Goal: Task Accomplishment & Management: Complete application form

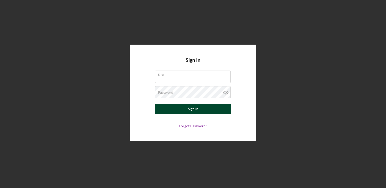
type input "[EMAIL_ADDRESS][DOMAIN_NAME]"
click at [165, 109] on button "Sign In" at bounding box center [193, 109] width 76 height 10
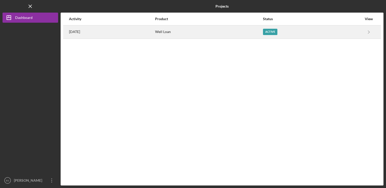
click at [277, 30] on div "Active" at bounding box center [270, 32] width 14 height 6
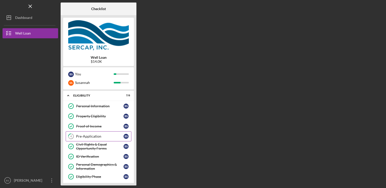
click at [85, 135] on div "Pre-Application" at bounding box center [99, 137] width 47 height 4
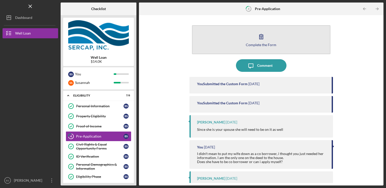
click at [216, 47] on button "Complete the Form Form" at bounding box center [261, 39] width 139 height 29
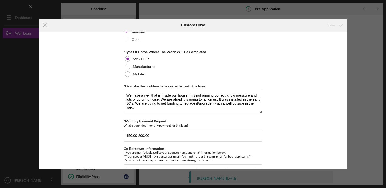
scroll to position [268, 0]
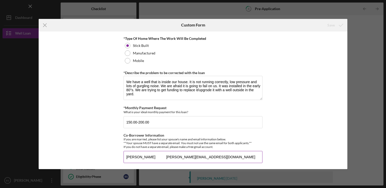
click at [221, 155] on input "[PERSON_NAME] [PERSON_NAME][EMAIL_ADDRESS][DOMAIN_NAME]" at bounding box center [192, 157] width 139 height 12
click at [322, 20] on button "Save" at bounding box center [334, 25] width 25 height 10
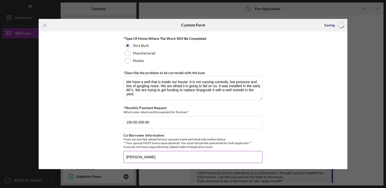
type input "[PERSON_NAME]"
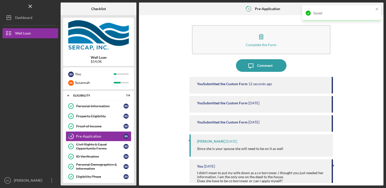
click at [192, 25] on button "Complete the Form Form" at bounding box center [261, 39] width 139 height 29
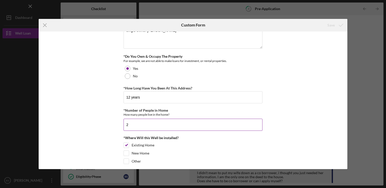
scroll to position [268, 0]
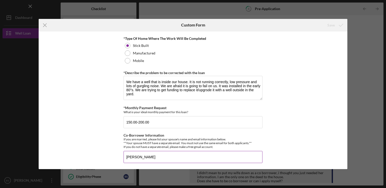
click at [127, 161] on input "[PERSON_NAME]" at bounding box center [192, 157] width 139 height 12
click at [126, 160] on input "[PERSON_NAME]" at bounding box center [192, 157] width 139 height 12
click at [154, 155] on input "[PERSON_NAME]" at bounding box center [192, 157] width 139 height 12
type input "[PERSON_NAME] [EMAIL_ADDRESS][DOMAIN_NAME]"
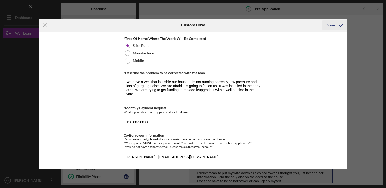
click at [328, 25] on div "Save" at bounding box center [330, 25] width 7 height 10
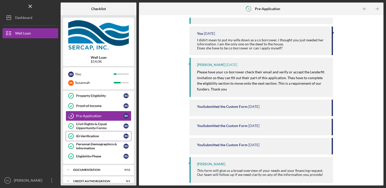
scroll to position [71, 0]
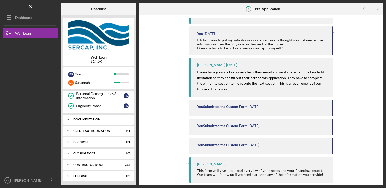
click at [105, 118] on div "Documentation" at bounding box center [100, 119] width 54 height 3
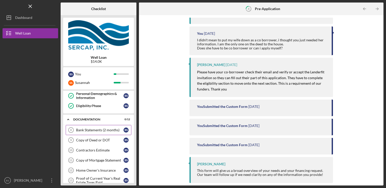
click at [97, 129] on div "Bank Statements (2 months)" at bounding box center [99, 130] width 47 height 4
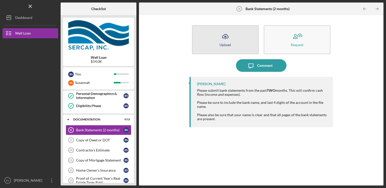
click at [222, 42] on button "Icon/Upload Upload" at bounding box center [225, 39] width 67 height 29
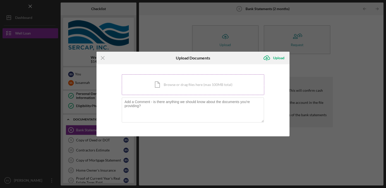
click at [153, 84] on div "Icon/Document Browse or drag files here (max 100MB total) Tap to choose files o…" at bounding box center [193, 84] width 142 height 21
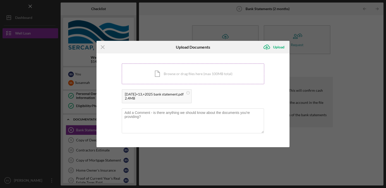
click at [152, 72] on div "Icon/Document Browse or drag files here (max 100MB total) Tap to choose files o…" at bounding box center [193, 74] width 142 height 21
click at [279, 48] on div "Upload" at bounding box center [278, 47] width 11 height 10
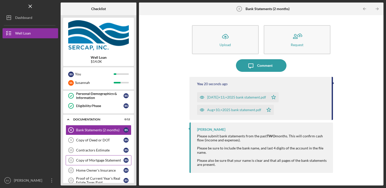
click at [98, 161] on div "Copy of Mortgage Statement" at bounding box center [99, 160] width 47 height 4
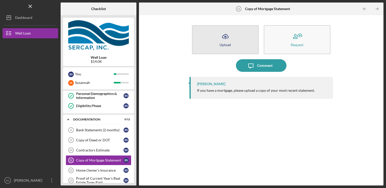
click at [221, 40] on icon "Icon/Upload" at bounding box center [225, 36] width 13 height 13
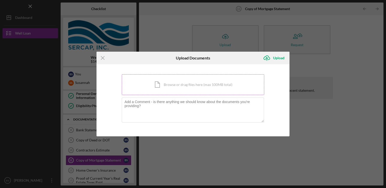
click at [187, 89] on div "Icon/Document Browse or drag files here (max 100MB total) Tap to choose files o…" at bounding box center [193, 84] width 142 height 21
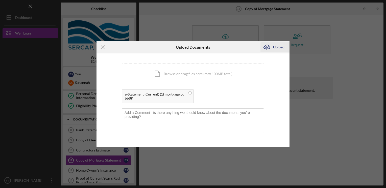
click at [279, 45] on div "Upload" at bounding box center [278, 47] width 11 height 10
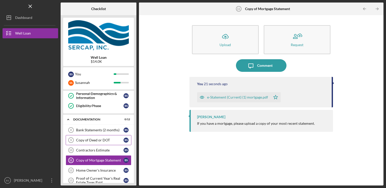
click at [98, 138] on div "Copy of Deed or DOT" at bounding box center [99, 140] width 47 height 4
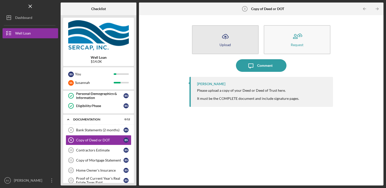
click at [215, 40] on button "Icon/Upload Upload" at bounding box center [225, 39] width 67 height 29
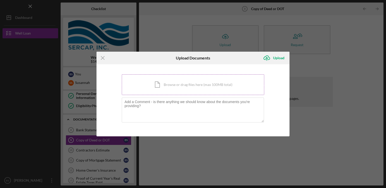
click at [177, 82] on div "Icon/Document Browse or drag files here (max 100MB total) Tap to choose files o…" at bounding box center [193, 84] width 142 height 21
click at [100, 58] on icon "Icon/Menu Close" at bounding box center [102, 58] width 13 height 13
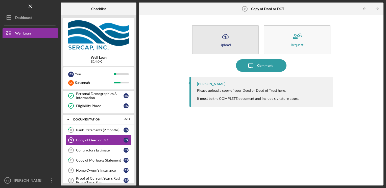
click at [224, 40] on icon "Icon/Upload" at bounding box center [225, 36] width 13 height 13
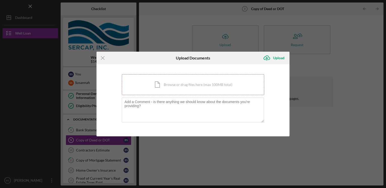
click at [177, 86] on div "Icon/Document Browse or drag files here (max 100MB total) Tap to choose files o…" at bounding box center [193, 84] width 142 height 21
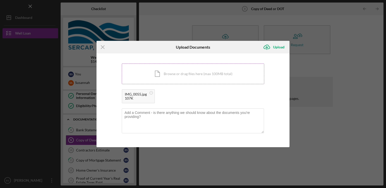
click at [174, 72] on div "Icon/Document Browse or drag files here (max 100MB total) Tap to choose files o…" at bounding box center [193, 74] width 142 height 21
click at [182, 72] on div "Icon/Document Browse or drag files here (max 100MB total) Tap to choose files o…" at bounding box center [193, 74] width 142 height 21
click at [277, 47] on div "Upload" at bounding box center [278, 47] width 11 height 10
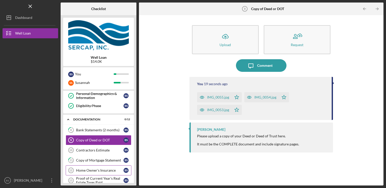
click at [105, 169] on div "Home Owner's Insurance" at bounding box center [99, 171] width 47 height 4
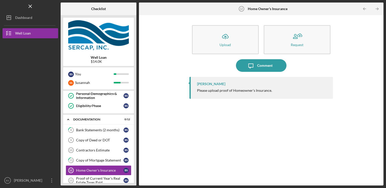
click at [166, 136] on div "Icon/Upload Upload Request Icon/Message Comment [PERSON_NAME] Please upload pro…" at bounding box center [260, 101] width 239 height 166
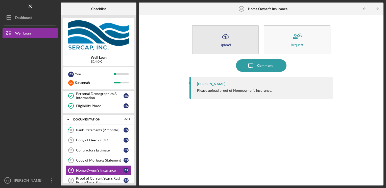
click at [226, 35] on icon "Icon/Upload" at bounding box center [225, 36] width 13 height 13
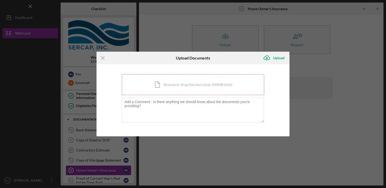
click at [186, 88] on div "Icon/Document Browse or drag files here (max 100MB total) Tap to choose files o…" at bounding box center [193, 84] width 142 height 21
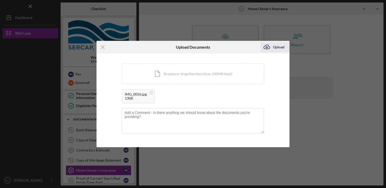
click at [275, 45] on div "Upload" at bounding box center [278, 47] width 11 height 10
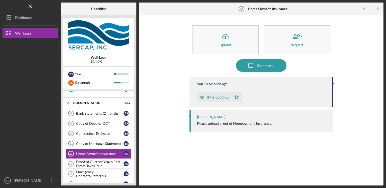
scroll to position [96, 0]
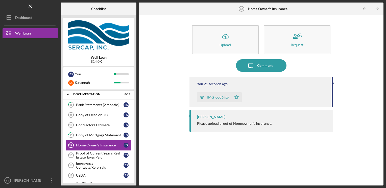
click at [100, 153] on div "Proof of Current Year's Real Estate Taxes Paid" at bounding box center [99, 155] width 47 height 8
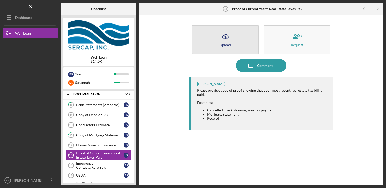
click at [215, 42] on button "Icon/Upload Upload" at bounding box center [225, 39] width 67 height 29
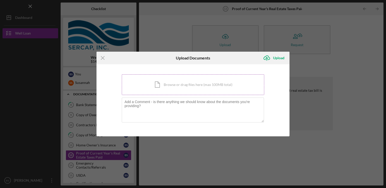
click at [160, 86] on div "Icon/Document Browse or drag files here (max 100MB total) Tap to choose files o…" at bounding box center [193, 84] width 142 height 21
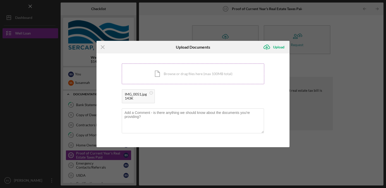
click at [154, 73] on div "Icon/Document Browse or drag files here (max 100MB total) Tap to choose files o…" at bounding box center [193, 74] width 142 height 21
click at [278, 47] on div "Upload" at bounding box center [278, 47] width 11 height 10
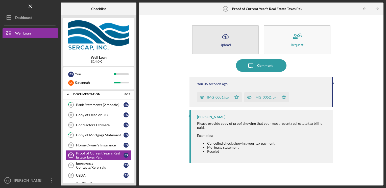
click at [216, 44] on button "Icon/Upload Upload" at bounding box center [225, 39] width 67 height 29
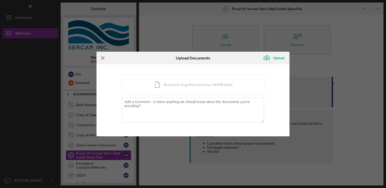
click at [102, 60] on icon "Icon/Menu Close" at bounding box center [102, 58] width 13 height 13
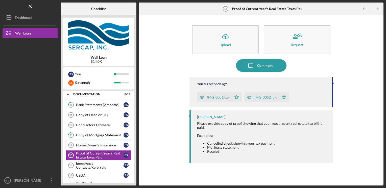
click at [97, 144] on div "Home Owner's Insurance" at bounding box center [99, 145] width 47 height 4
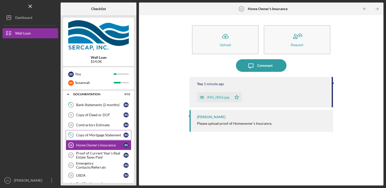
click at [101, 133] on div "Copy of Mortgage Statement" at bounding box center [99, 135] width 47 height 4
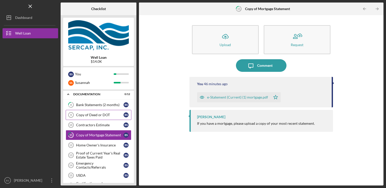
click at [102, 115] on div "Copy of Deed or DOT" at bounding box center [99, 115] width 47 height 4
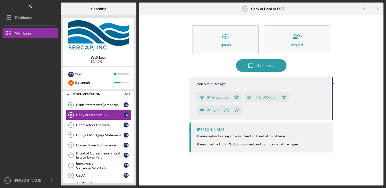
click at [104, 105] on div "Bank Statements (2 months)" at bounding box center [99, 105] width 47 height 4
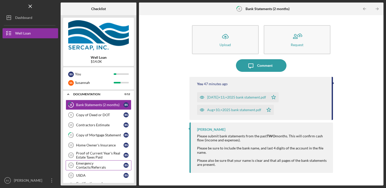
click at [101, 163] on div "Emergency Contacts/Referrals" at bounding box center [99, 166] width 47 height 8
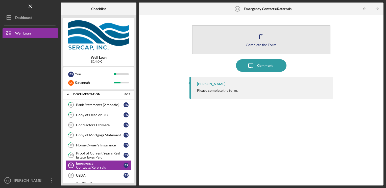
click at [250, 40] on button "Complete the Form Form" at bounding box center [261, 39] width 139 height 29
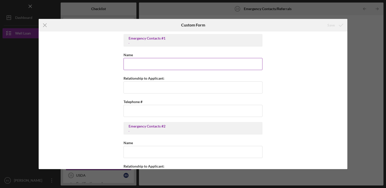
click at [134, 65] on input "Name" at bounding box center [192, 64] width 139 height 12
type input "[PERSON_NAME]"
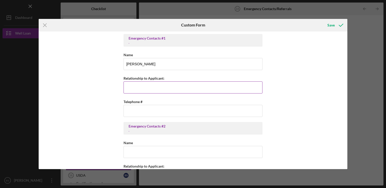
click at [134, 87] on input "Relationship to Applicant:" at bounding box center [192, 88] width 139 height 12
type input "sister in law"
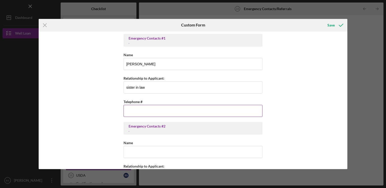
click at [135, 110] on input "Telephone #" at bounding box center [192, 111] width 139 height 12
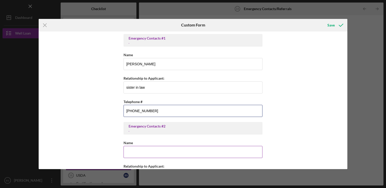
type input "[PHONE_NUMBER]"
click at [137, 148] on input "Name" at bounding box center [192, 152] width 139 height 12
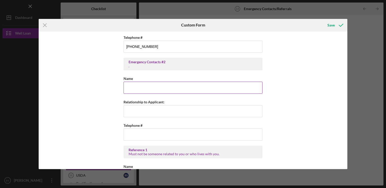
scroll to position [76, 0]
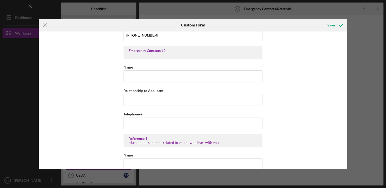
click at [83, 130] on div "Emergency Contacts #1 . Name [PERSON_NAME] Relationship to Applicant: sister in…" at bounding box center [193, 101] width 308 height 138
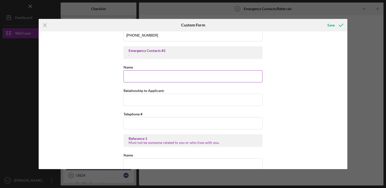
click at [137, 78] on input "Name" at bounding box center [192, 76] width 139 height 12
type input "[PERSON_NAME]"
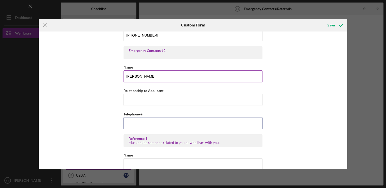
type input "[PHONE_NUMBER]"
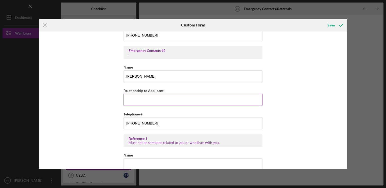
click at [137, 102] on input "Relationship to Applicant:" at bounding box center [192, 100] width 139 height 12
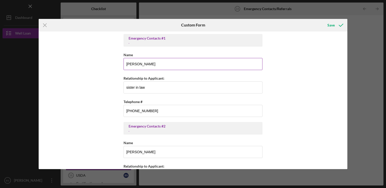
type input "wife"
drag, startPoint x: 124, startPoint y: 63, endPoint x: 164, endPoint y: 93, distance: 49.7
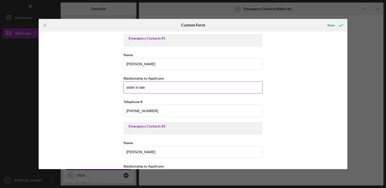
drag, startPoint x: 126, startPoint y: 87, endPoint x: 149, endPoint y: 89, distance: 23.4
click at [149, 89] on input "sister in law" at bounding box center [192, 88] width 139 height 12
click at [78, 137] on div "Emergency Contacts #1 . Name [PERSON_NAME] Relationship to Applicant: sister in…" at bounding box center [193, 101] width 308 height 138
click at [44, 26] on line at bounding box center [44, 24] width 3 height 3
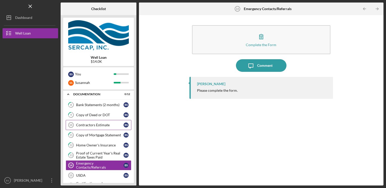
click at [110, 125] on div "Contractors Estimate" at bounding box center [99, 125] width 47 height 4
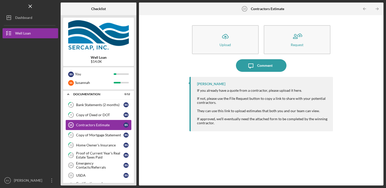
click at [106, 121] on link "Contractors Estimate 10 Contractors Estimate B S" at bounding box center [99, 125] width 66 height 10
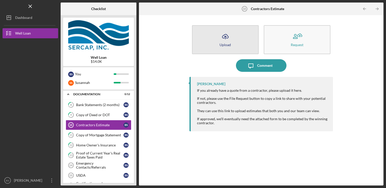
click at [210, 41] on button "Icon/Upload Upload" at bounding box center [225, 39] width 67 height 29
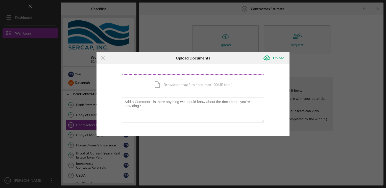
click at [187, 84] on div "Icon/Document Browse or drag files here (max 100MB total) Tap to choose files o…" at bounding box center [193, 84] width 142 height 21
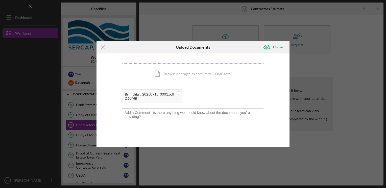
click at [183, 69] on div "Icon/Document Browse or drag files here (max 100MB total) Tap to choose files o…" at bounding box center [193, 74] width 142 height 21
click at [276, 46] on div "Upload" at bounding box center [278, 47] width 11 height 10
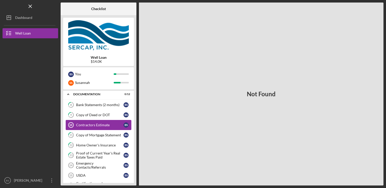
click at [93, 123] on div "Contractors Estimate" at bounding box center [99, 125] width 47 height 4
click at [92, 134] on div "Copy of Mortgage Statement" at bounding box center [99, 135] width 47 height 4
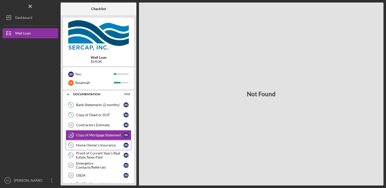
click at [87, 143] on div "Home Owner's Insurance" at bounding box center [99, 145] width 47 height 4
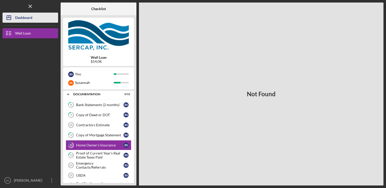
click at [21, 19] on div "Dashboard" at bounding box center [23, 18] width 17 height 11
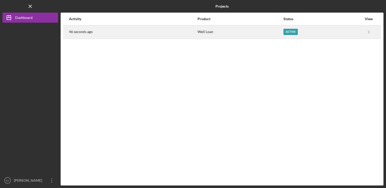
click at [286, 29] on div "Active" at bounding box center [290, 32] width 14 height 6
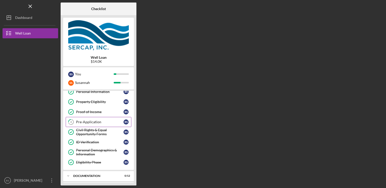
scroll to position [71, 0]
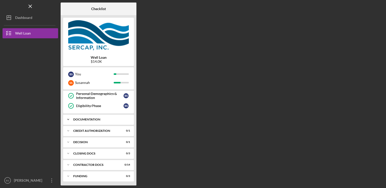
click at [110, 119] on div "Documentation" at bounding box center [100, 119] width 54 height 3
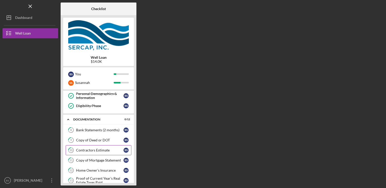
click at [100, 148] on div "Contractors Estimate" at bounding box center [99, 150] width 47 height 4
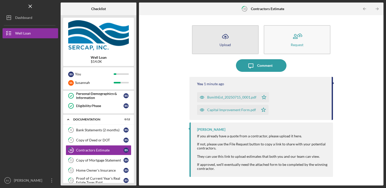
click at [222, 42] on icon "Icon/Upload" at bounding box center [225, 36] width 13 height 13
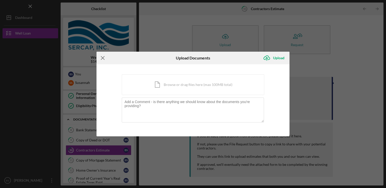
click at [101, 57] on line at bounding box center [102, 58] width 3 height 3
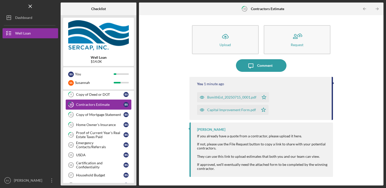
scroll to position [118, 0]
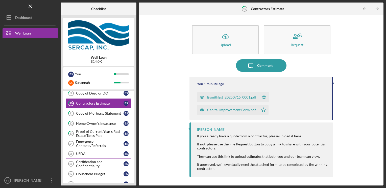
click at [90, 152] on div "USDA" at bounding box center [99, 154] width 47 height 4
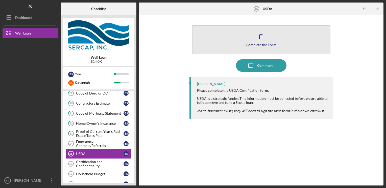
click at [214, 37] on button "Complete the Form Form" at bounding box center [261, 39] width 139 height 29
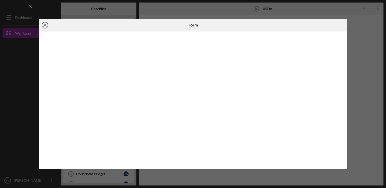
click at [44, 24] on icon "Icon/Close" at bounding box center [45, 25] width 13 height 13
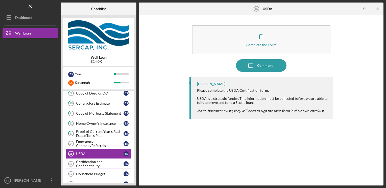
click at [100, 163] on div "Certification and Confidentiality" at bounding box center [99, 164] width 47 height 8
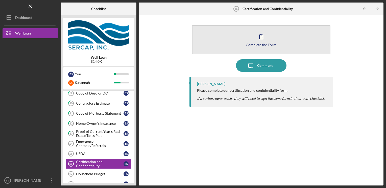
click at [209, 41] on button "Complete the Form Form" at bounding box center [261, 39] width 139 height 29
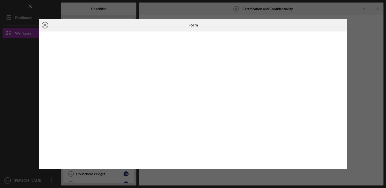
click at [44, 25] on icon "Icon/Close" at bounding box center [45, 25] width 13 height 13
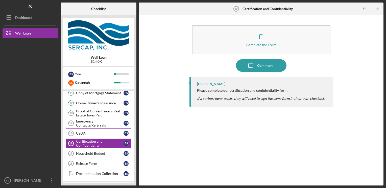
scroll to position [168, 0]
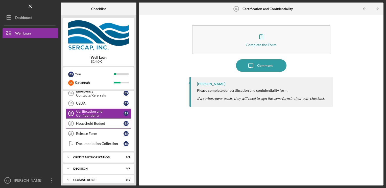
click at [100, 122] on div "Household Budget" at bounding box center [99, 124] width 47 height 4
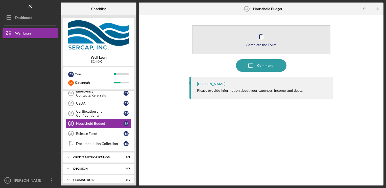
click at [219, 37] on button "Complete the Form Form" at bounding box center [261, 39] width 139 height 29
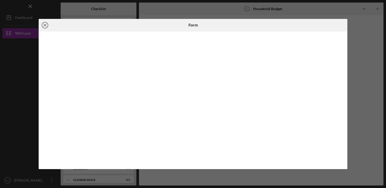
click at [46, 27] on icon "Icon/Close" at bounding box center [45, 25] width 13 height 13
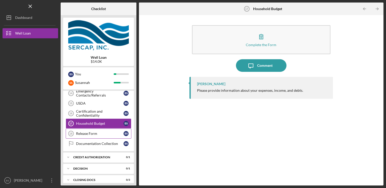
click at [91, 132] on div "Release Form" at bounding box center [99, 134] width 47 height 4
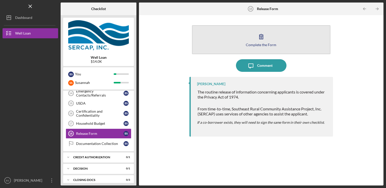
click at [226, 44] on button "Complete the Form Form" at bounding box center [261, 39] width 139 height 29
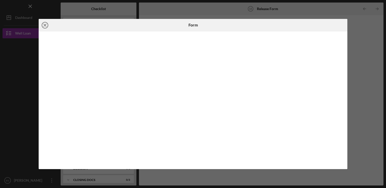
click at [46, 24] on icon "Icon/Close" at bounding box center [45, 25] width 13 height 13
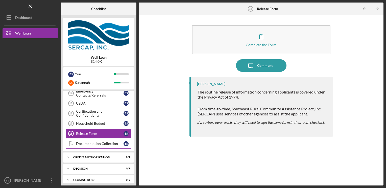
click at [92, 142] on div "Documentation Collection" at bounding box center [99, 144] width 47 height 4
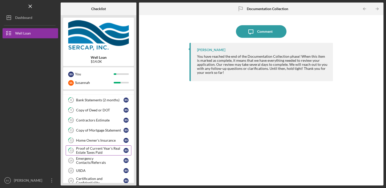
scroll to position [126, 0]
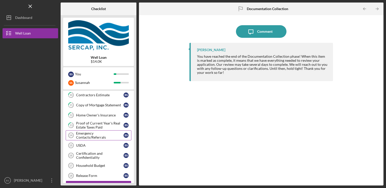
click at [98, 133] on div "Emergency Contacts/Referrals" at bounding box center [99, 135] width 47 height 8
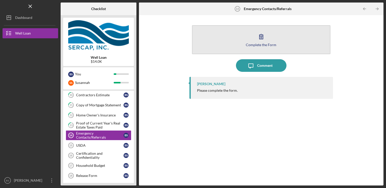
click at [215, 48] on button "Complete the Form Form" at bounding box center [261, 39] width 139 height 29
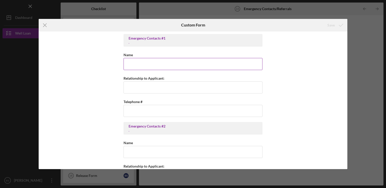
click at [137, 64] on input "Name" at bounding box center [192, 64] width 139 height 12
type input "[PERSON_NAME]"
type input "[PHONE_NUMBER]"
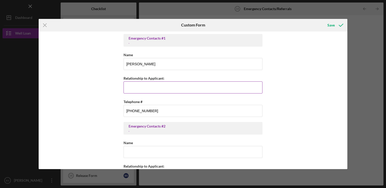
click at [144, 89] on input "Relationship to Applicant:" at bounding box center [192, 88] width 139 height 12
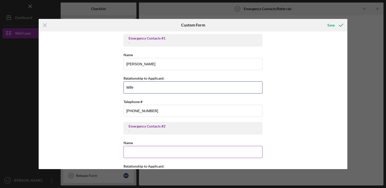
type input "Wife"
click at [135, 152] on input "Name" at bounding box center [192, 152] width 139 height 12
click at [185, 150] on input "[PERSON_NAME]" at bounding box center [192, 152] width 139 height 12
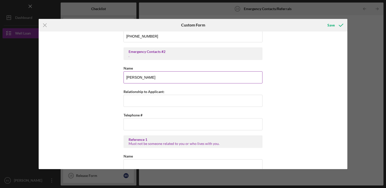
scroll to position [76, 0]
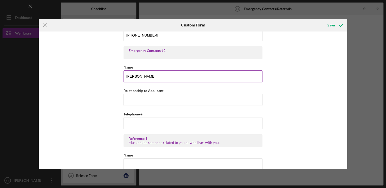
type input "[PERSON_NAME]"
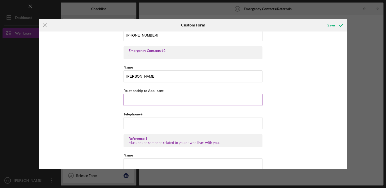
click at [132, 103] on input "Relationship to Applicant:" at bounding box center [192, 100] width 139 height 12
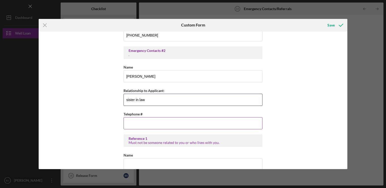
type input "sister in law"
click at [128, 122] on input "Telephone #" at bounding box center [192, 123] width 139 height 12
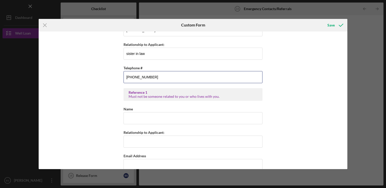
scroll to position [126, 0]
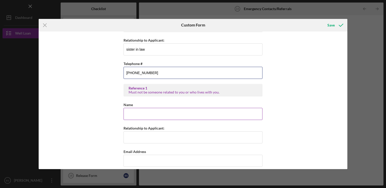
type input "[PHONE_NUMBER]"
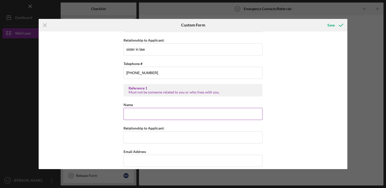
click at [135, 115] on input "Name" at bounding box center [192, 114] width 139 height 12
type input "[PERSON_NAME]"
click at [129, 139] on input "Relationship to Applicant:" at bounding box center [192, 137] width 139 height 12
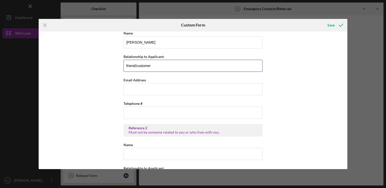
scroll to position [227, 0]
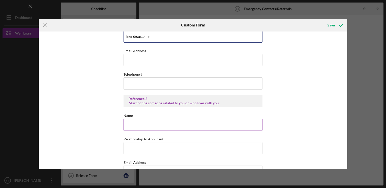
type input "friend/customer"
click at [129, 125] on input "Name" at bounding box center [192, 125] width 139 height 12
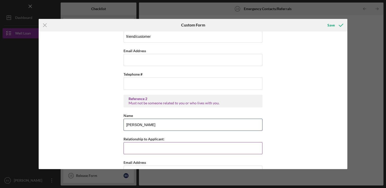
type input "[PERSON_NAME]"
click at [136, 148] on input "Relationship to Applicant:" at bounding box center [192, 148] width 139 height 12
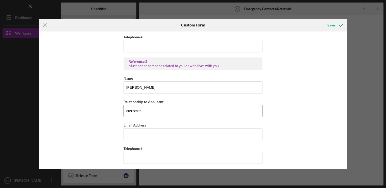
scroll to position [265, 0]
type input "customer"
click at [129, 133] on input "Email Address" at bounding box center [192, 134] width 139 height 12
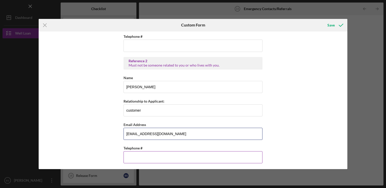
type input "[EMAIL_ADDRESS][DOMAIN_NAME]"
click at [130, 157] on input "Telephone #" at bounding box center [192, 157] width 139 height 12
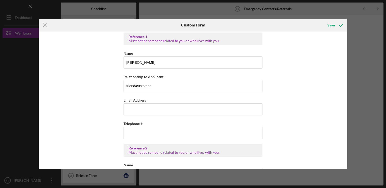
scroll to position [189, 0]
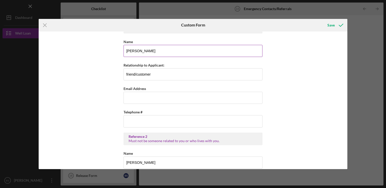
type input "[PHONE_NUMBER]"
click at [145, 51] on input "[PERSON_NAME]" at bounding box center [192, 51] width 139 height 12
type input "[PERSON_NAME]/[PERSON_NAME]"
click at [134, 74] on input "friend/customer" at bounding box center [192, 74] width 139 height 12
type input "friend/customer"
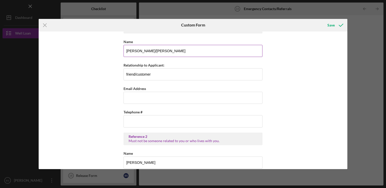
click at [163, 51] on input "[PERSON_NAME]/[PERSON_NAME]" at bounding box center [192, 51] width 139 height 12
type input "[PERSON_NAME]/[PERSON_NAME]"
click at [134, 74] on input "friend/customer" at bounding box center [192, 74] width 139 height 12
type input "friends/customer"
click at [129, 98] on input "Email Address" at bounding box center [192, 98] width 139 height 12
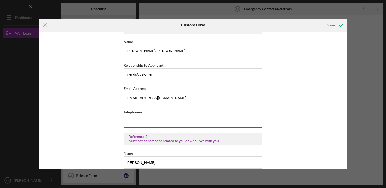
type input "[EMAIL_ADDRESS][DOMAIN_NAME]"
click at [130, 121] on input "Telephone #" at bounding box center [192, 121] width 139 height 12
click at [70, 71] on div "Emergency Contacts #1 . Name [PERSON_NAME] Relationship to Applicant: Wife Tele…" at bounding box center [193, 101] width 308 height 138
click at [329, 25] on div "Save" at bounding box center [330, 25] width 7 height 10
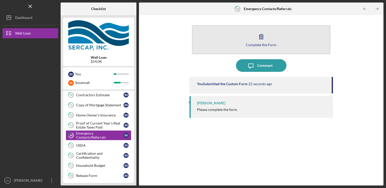
click at [247, 37] on button "Complete the Form Form" at bounding box center [261, 39] width 139 height 29
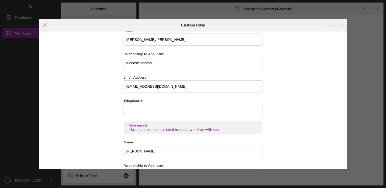
scroll to position [202, 0]
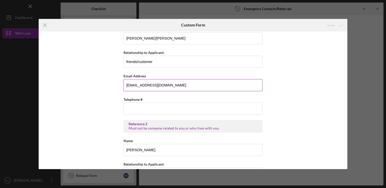
click at [178, 83] on input "[EMAIL_ADDRESS][DOMAIN_NAME]" at bounding box center [192, 85] width 139 height 12
type input "m"
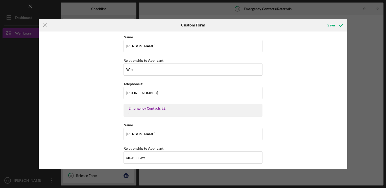
scroll to position [0, 0]
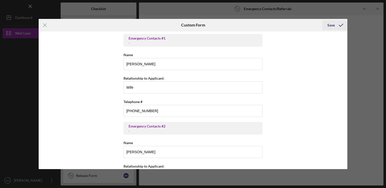
click at [329, 24] on div "Save" at bounding box center [330, 25] width 7 height 10
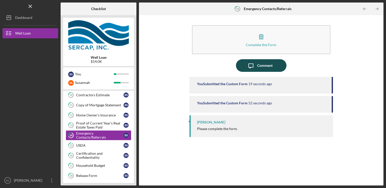
click at [259, 65] on div "Comment" at bounding box center [264, 65] width 15 height 13
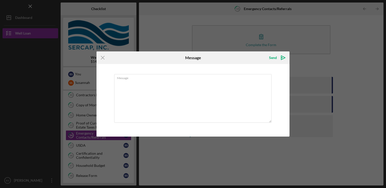
click at [179, 15] on div "Icon/Menu Close Message Send Icon/icon-invite-send Message Cancel Send Icon/ico…" at bounding box center [193, 94] width 386 height 188
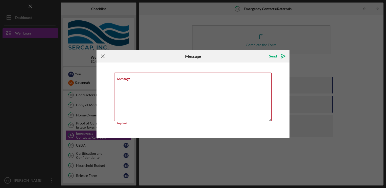
click at [105, 56] on icon "Icon/Menu Close" at bounding box center [102, 56] width 13 height 13
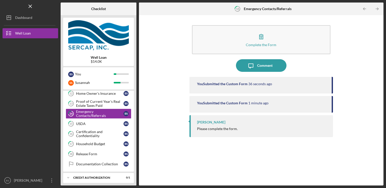
scroll to position [126, 0]
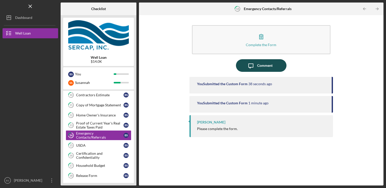
click at [255, 65] on icon "Icon/Message" at bounding box center [250, 65] width 13 height 13
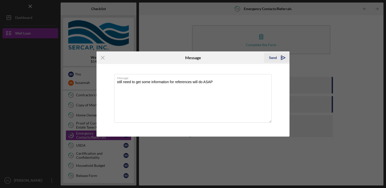
type textarea "still need to get some information for references will do ASAP"
click at [273, 59] on div "Send" at bounding box center [273, 58] width 8 height 10
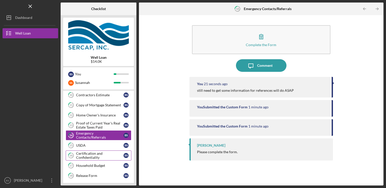
click at [96, 156] on div "Certification and Confidentiality" at bounding box center [99, 156] width 47 height 8
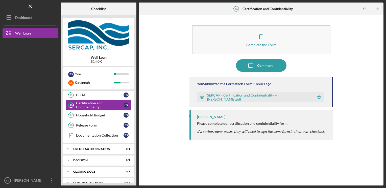
scroll to position [151, 0]
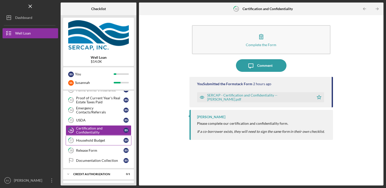
click at [97, 139] on div "Household Budget" at bounding box center [99, 141] width 47 height 4
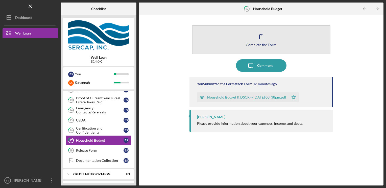
click at [217, 47] on button "Complete the Form Form" at bounding box center [261, 39] width 139 height 29
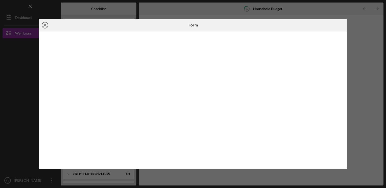
click at [44, 25] on icon "Icon/Close" at bounding box center [45, 25] width 13 height 13
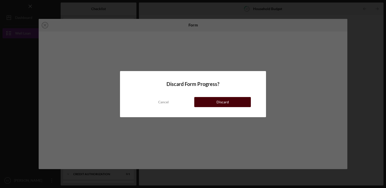
click at [198, 102] on button "Discard" at bounding box center [222, 102] width 57 height 10
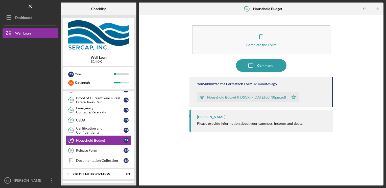
click at [212, 98] on div "Household Budget & DSCR -- [DATE] 03_38pm.pdf" at bounding box center [246, 97] width 79 height 4
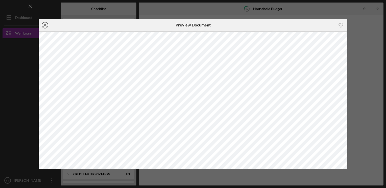
click at [43, 24] on icon "Icon/Close" at bounding box center [45, 25] width 13 height 13
